Goal: Transaction & Acquisition: Download file/media

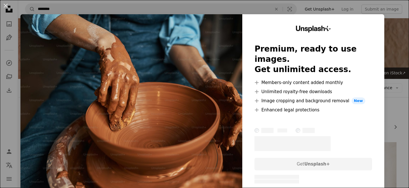
scroll to position [69, 0]
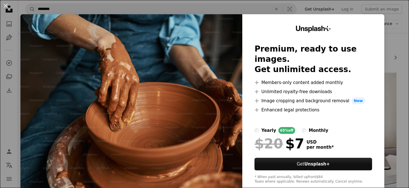
click at [402, 34] on div "An X shape Unsplash+ Premium, ready to use images. Get unlimited access. A plus…" at bounding box center [204, 94] width 409 height 188
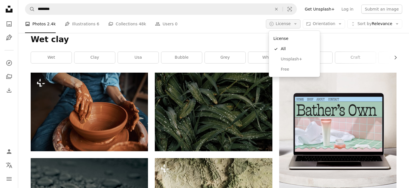
click at [292, 20] on button "A copyright icon © License Arrow down" at bounding box center [283, 23] width 35 height 9
click at [282, 69] on span "Free" at bounding box center [298, 70] width 35 height 6
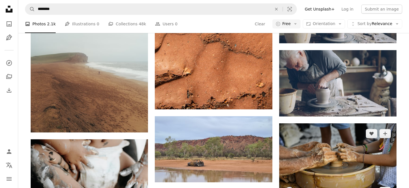
scroll to position [422, 0]
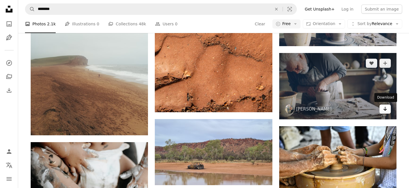
click at [385, 107] on icon "Download" at bounding box center [386, 109] width 4 height 4
